Goal: Task Accomplishment & Management: Complete application form

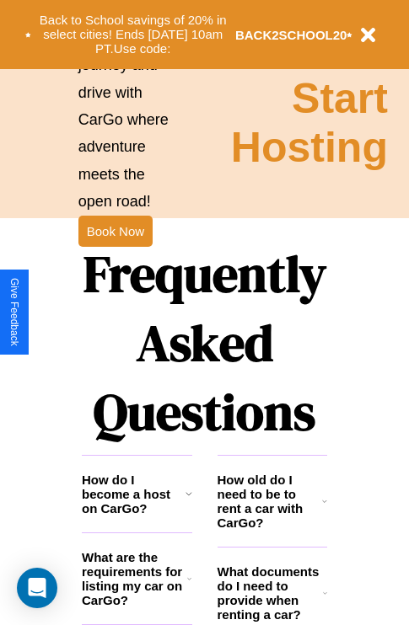
scroll to position [2042, 0]
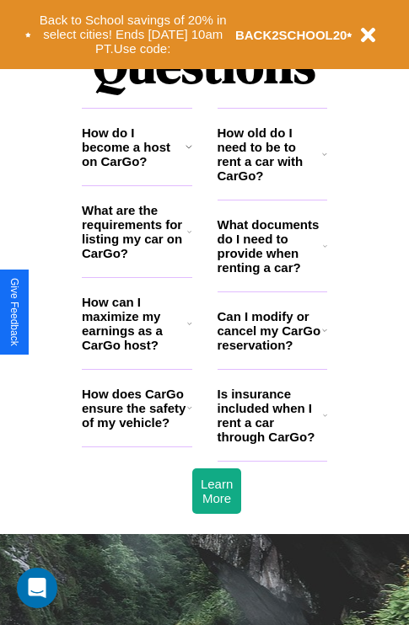
click at [189, 330] on icon at bounding box center [189, 323] width 5 height 13
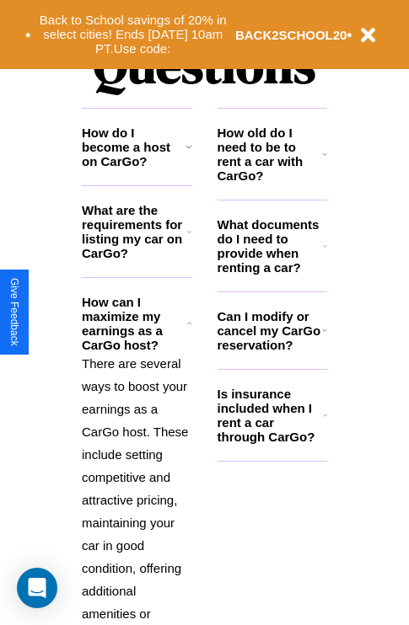
click at [271, 273] on h3 "What documents do I need to provide when renting a car?" at bounding box center [270, 245] width 106 height 57
click at [271, 352] on h3 "Can I modify or cancel my CarGo reservation?" at bounding box center [269, 330] width 105 height 43
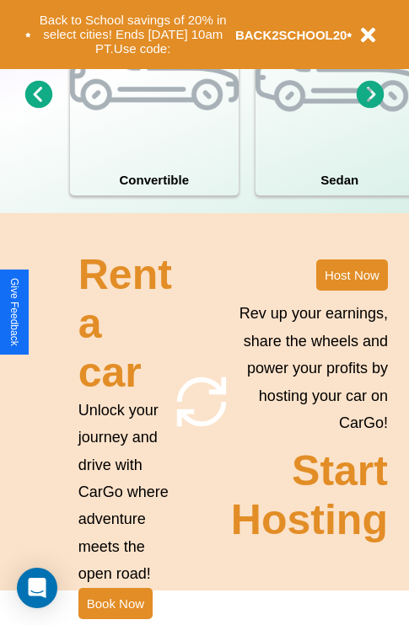
scroll to position [1313, 0]
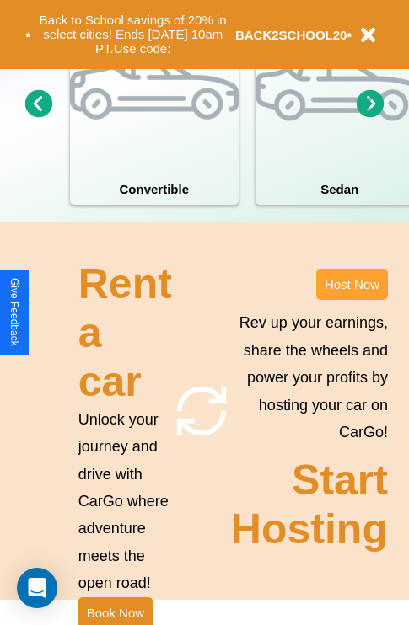
click at [351, 300] on button "Host Now" at bounding box center [352, 284] width 72 height 31
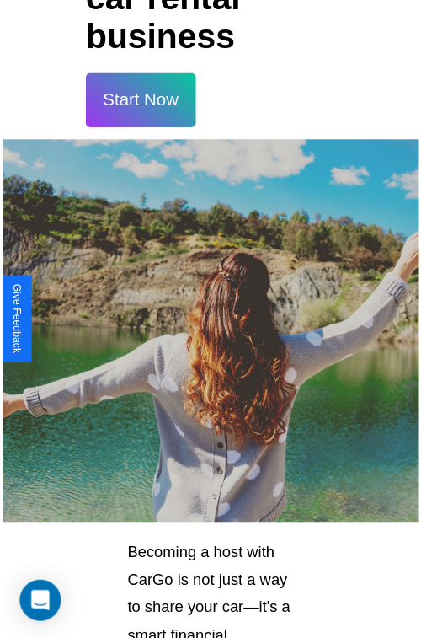
scroll to position [30, 0]
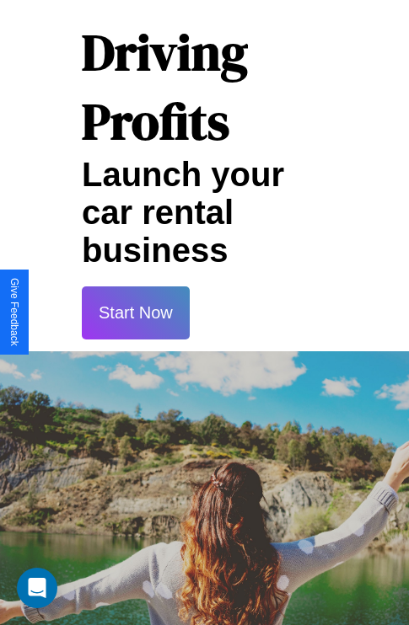
click at [135, 313] on button "Start Now" at bounding box center [136, 313] width 108 height 53
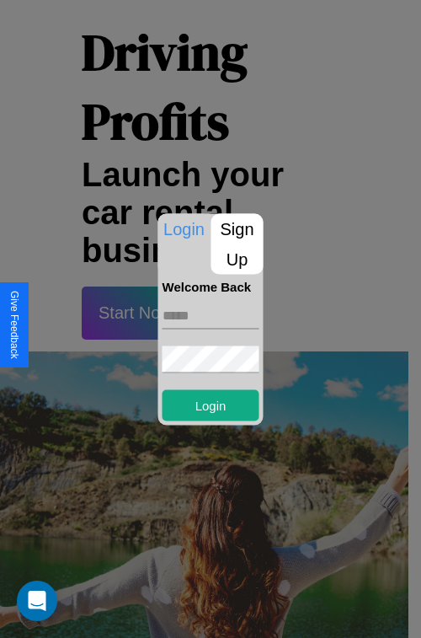
click at [237, 244] on p "Sign Up" at bounding box center [238, 243] width 52 height 61
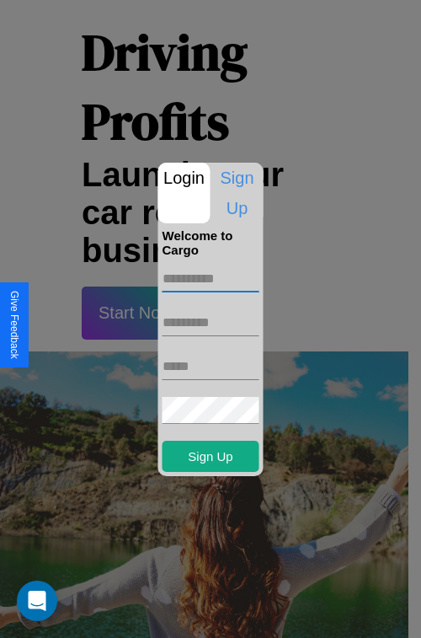
click at [211, 278] on input "text" at bounding box center [211, 279] width 97 height 27
type input "******"
click at [211, 322] on input "text" at bounding box center [211, 322] width 97 height 27
type input "*****"
click at [211, 366] on input "text" at bounding box center [211, 366] width 97 height 27
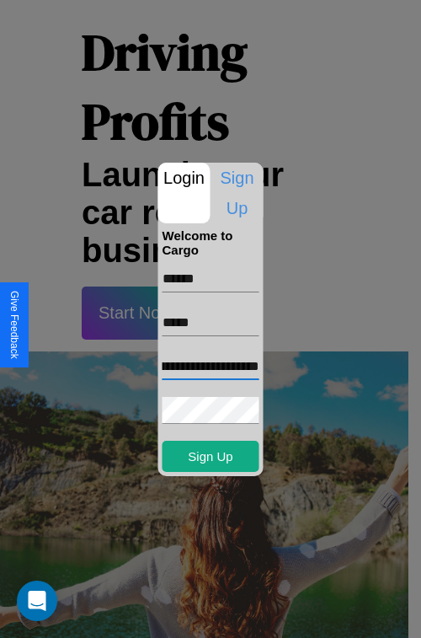
scroll to position [0, 66]
type input "**********"
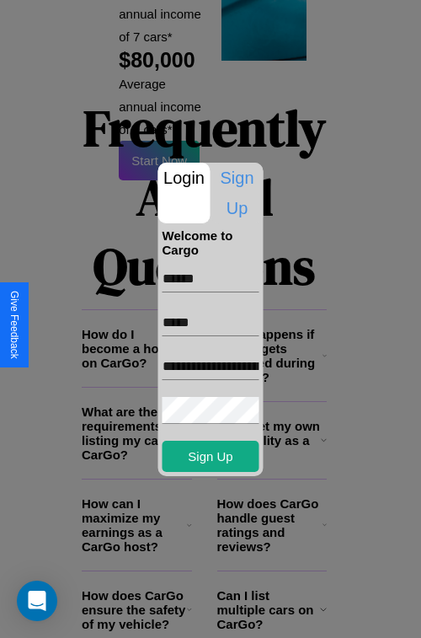
click at [217, 615] on div at bounding box center [210, 319] width 421 height 638
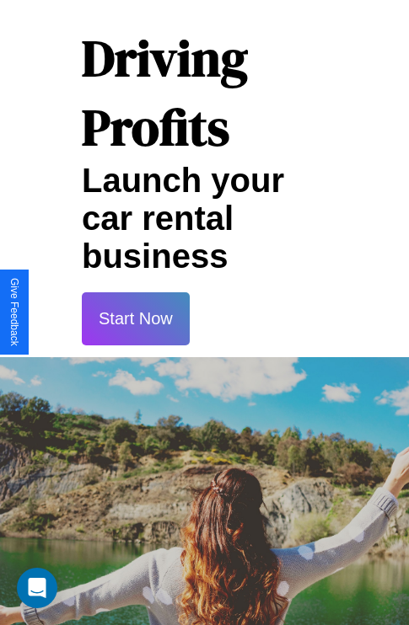
click at [135, 319] on button "Start Now" at bounding box center [136, 318] width 108 height 53
